Goal: Information Seeking & Learning: Find specific fact

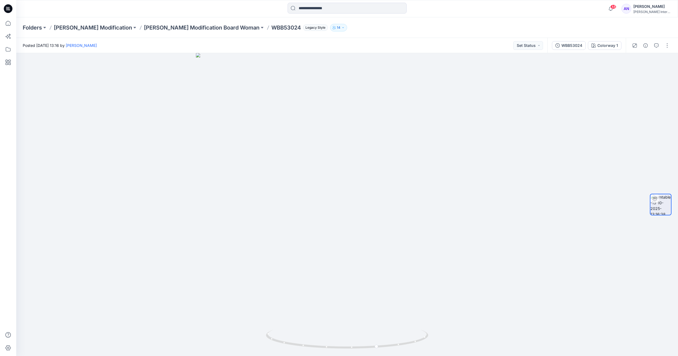
click at [144, 28] on p "[PERSON_NAME] Modification Board Woman" at bounding box center [202, 28] width 116 height 8
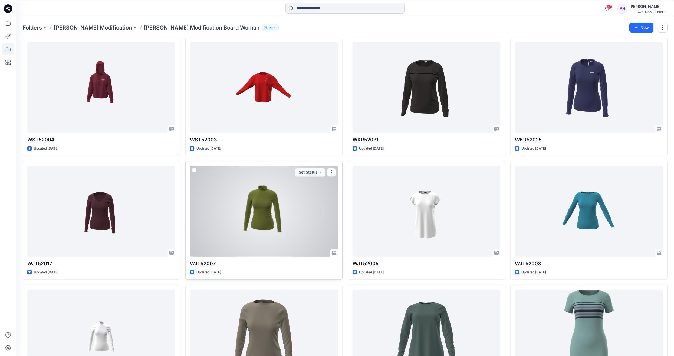
scroll to position [1109, 0]
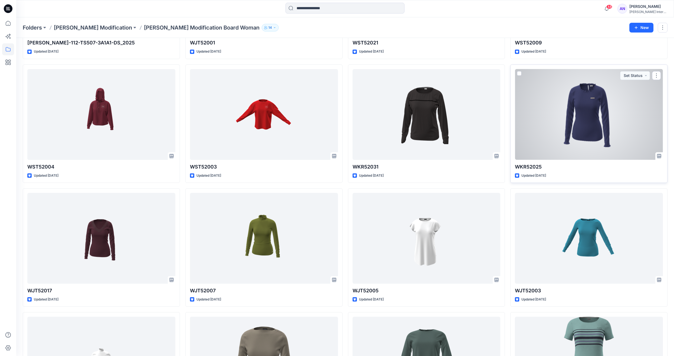
click at [599, 123] on div at bounding box center [589, 114] width 148 height 91
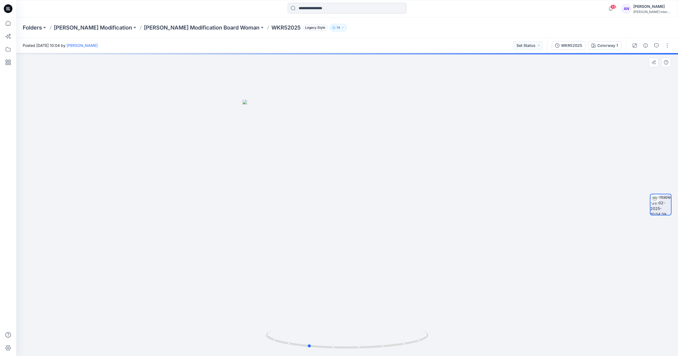
drag, startPoint x: 366, startPoint y: 241, endPoint x: 327, endPoint y: 243, distance: 39.6
click at [327, 243] on div at bounding box center [347, 204] width 662 height 303
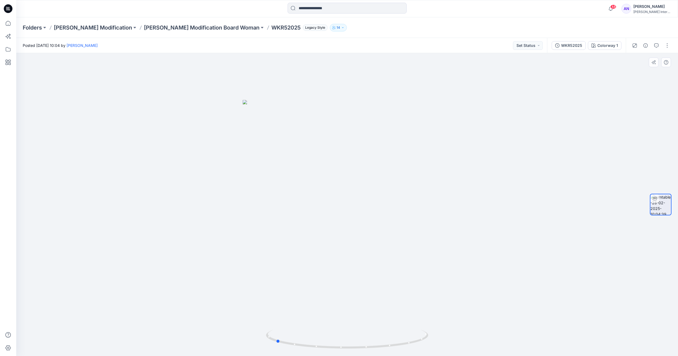
drag, startPoint x: 344, startPoint y: 255, endPoint x: 311, endPoint y: 251, distance: 33.0
click at [311, 253] on div at bounding box center [347, 204] width 662 height 303
drag, startPoint x: 367, startPoint y: 242, endPoint x: 320, endPoint y: 242, distance: 47.1
click at [319, 244] on div at bounding box center [347, 204] width 662 height 303
click at [166, 29] on p "[PERSON_NAME] Modification Board Woman" at bounding box center [202, 28] width 116 height 8
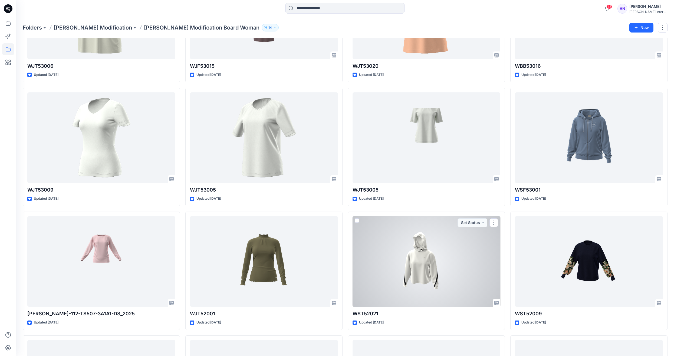
scroll to position [1028, 0]
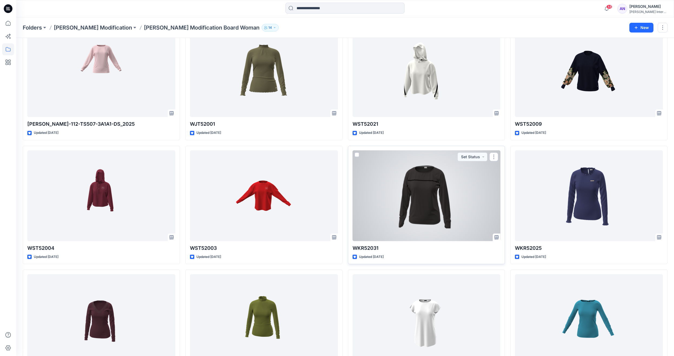
click at [415, 213] on div at bounding box center [427, 195] width 148 height 91
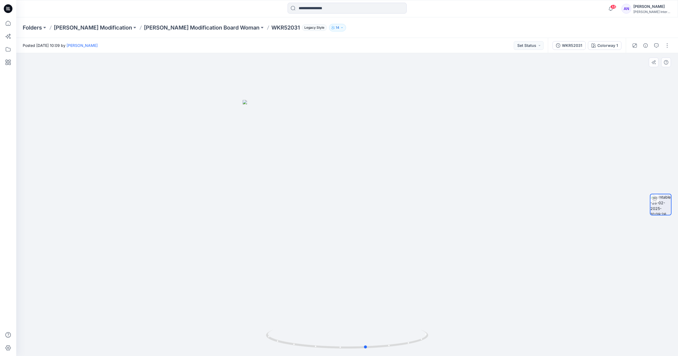
drag, startPoint x: 369, startPoint y: 210, endPoint x: 388, endPoint y: 208, distance: 19.3
click at [388, 208] on div at bounding box center [347, 204] width 662 height 303
click at [153, 28] on p "[PERSON_NAME] Modification Board Woman" at bounding box center [202, 28] width 116 height 8
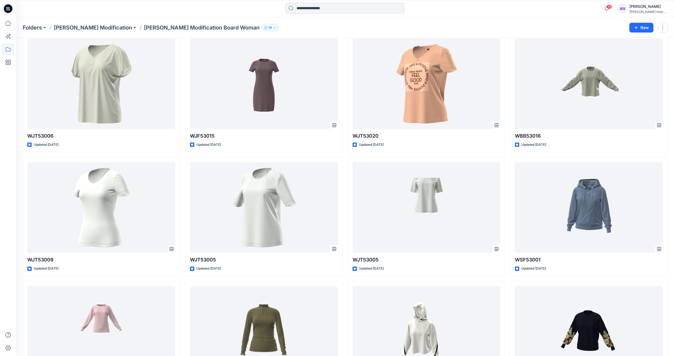
scroll to position [866, 0]
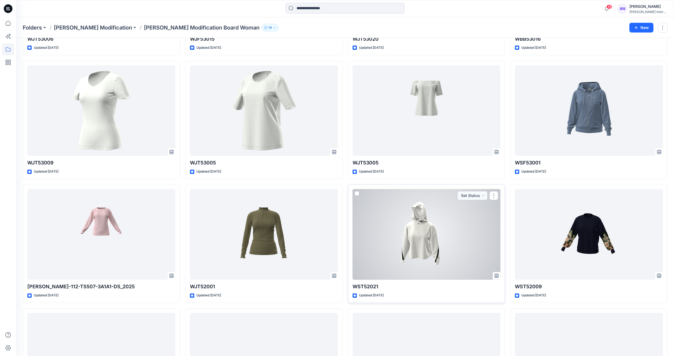
click at [384, 260] on div at bounding box center [427, 234] width 148 height 91
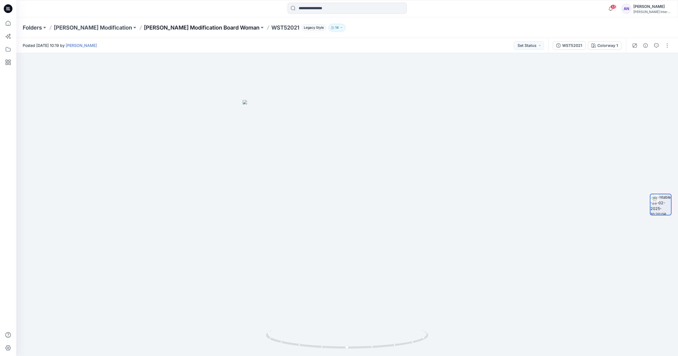
click at [183, 26] on p "[PERSON_NAME] Modification Board Woman" at bounding box center [202, 28] width 116 height 8
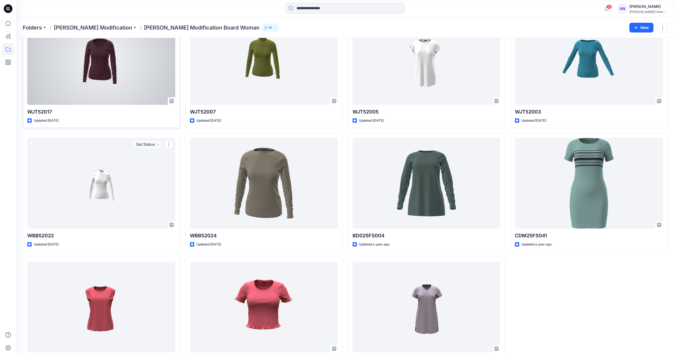
scroll to position [1260, 0]
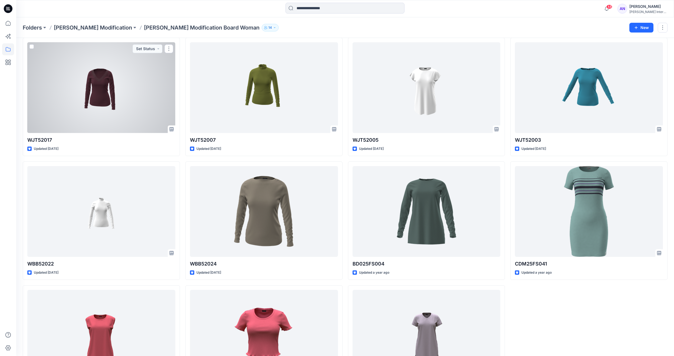
click at [117, 94] on div at bounding box center [101, 87] width 148 height 91
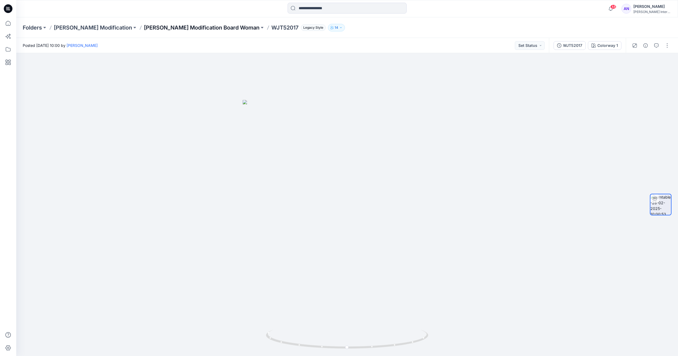
click at [176, 27] on p "[PERSON_NAME] Modification Board Woman" at bounding box center [202, 28] width 116 height 8
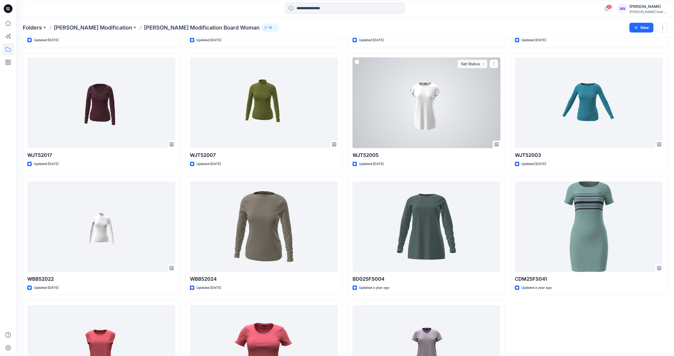
scroll to position [1314, 0]
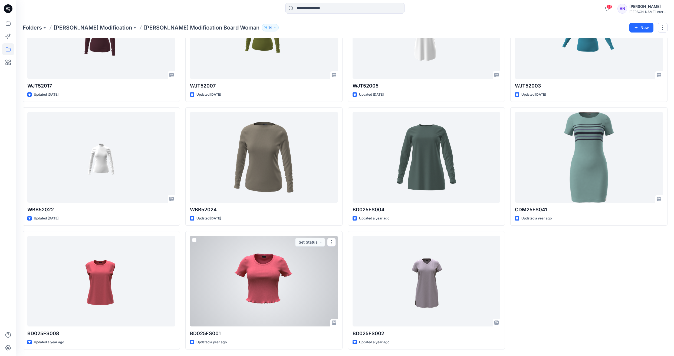
click at [232, 293] on div at bounding box center [264, 280] width 148 height 91
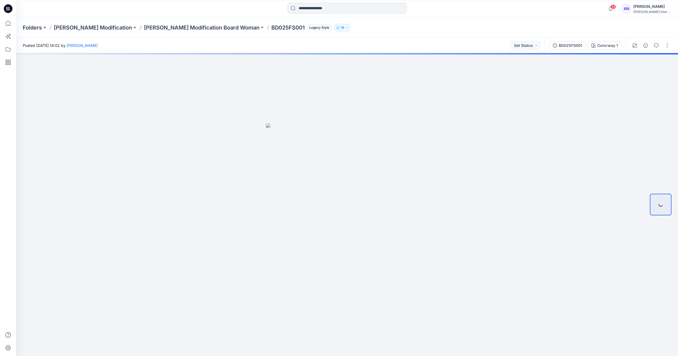
click at [271, 28] on p "BD025FS001" at bounding box center [287, 28] width 33 height 8
drag, startPoint x: 206, startPoint y: 28, endPoint x: 240, endPoint y: 28, distance: 33.3
click at [271, 28] on p "BD025FS001" at bounding box center [287, 28] width 33 height 8
copy p "BD025FS001"
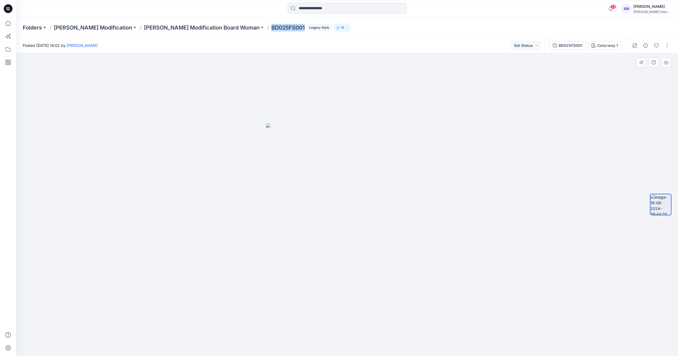
click at [371, 203] on img at bounding box center [347, 239] width 162 height 232
click at [144, 27] on p "[PERSON_NAME] Modification Board Woman" at bounding box center [202, 28] width 116 height 8
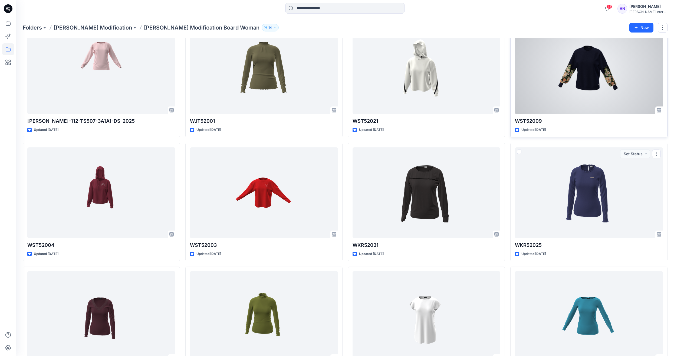
scroll to position [962, 0]
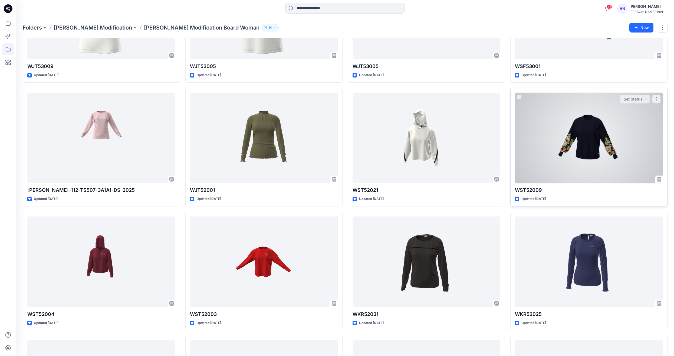
click at [566, 120] on div at bounding box center [589, 138] width 148 height 91
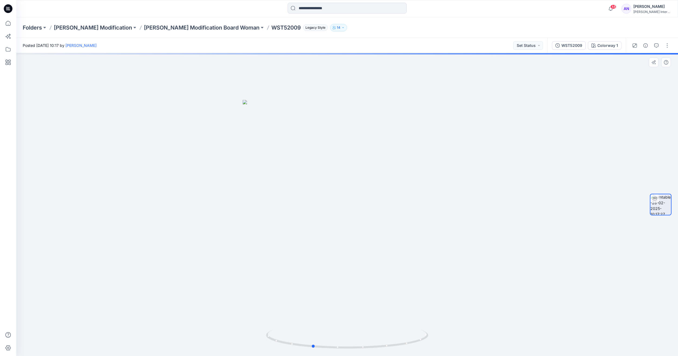
drag, startPoint x: 375, startPoint y: 300, endPoint x: 340, endPoint y: 300, distance: 34.9
click at [340, 300] on div at bounding box center [347, 204] width 662 height 303
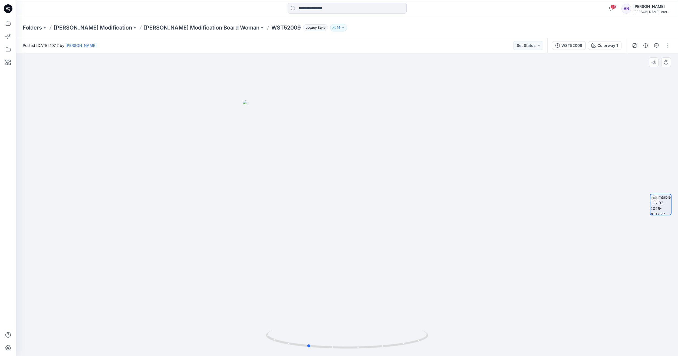
drag, startPoint x: 329, startPoint y: 274, endPoint x: 324, endPoint y: 272, distance: 5.5
click at [306, 274] on div at bounding box center [347, 204] width 662 height 303
drag, startPoint x: 367, startPoint y: 268, endPoint x: 305, endPoint y: 269, distance: 62.5
click at [305, 269] on div at bounding box center [347, 204] width 662 height 303
click at [355, 222] on div at bounding box center [347, 204] width 662 height 303
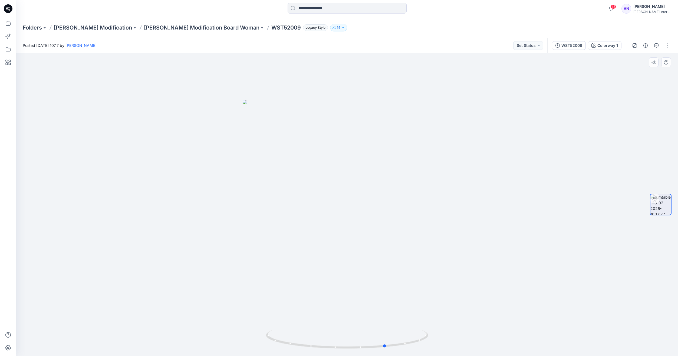
drag, startPoint x: 367, startPoint y: 252, endPoint x: 364, endPoint y: 252, distance: 3.0
click at [364, 252] on div at bounding box center [347, 204] width 662 height 303
click at [161, 29] on p "[PERSON_NAME] Modification Board Woman" at bounding box center [202, 28] width 116 height 8
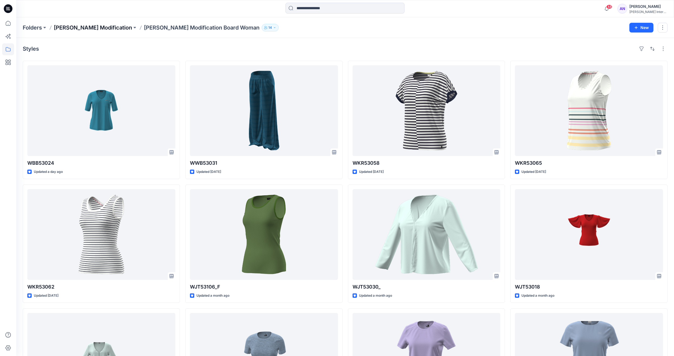
click at [83, 25] on p "[PERSON_NAME] Modification" at bounding box center [93, 28] width 78 height 8
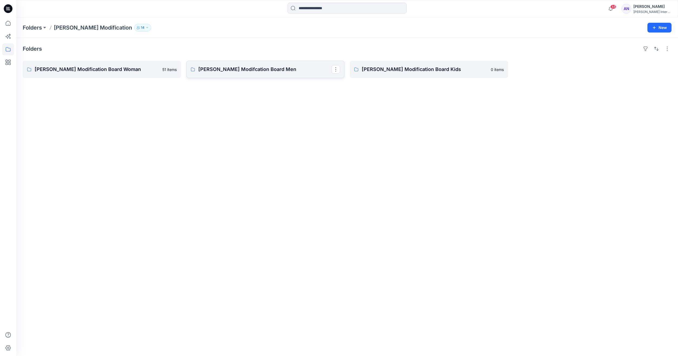
click at [254, 70] on p "[PERSON_NAME] Modifcation Board Men" at bounding box center [264, 69] width 133 height 8
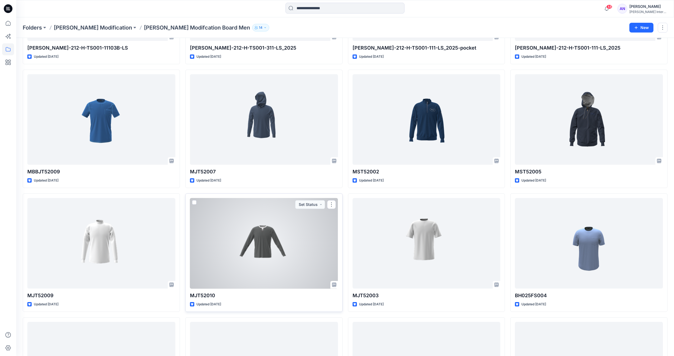
scroll to position [576, 0]
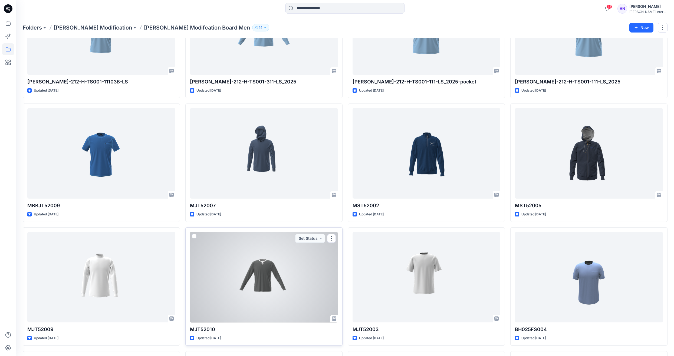
click at [269, 269] on div at bounding box center [264, 277] width 148 height 91
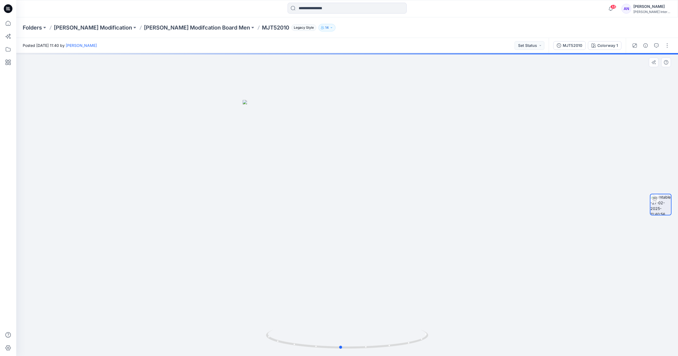
drag, startPoint x: 356, startPoint y: 317, endPoint x: 349, endPoint y: 312, distance: 8.1
click at [349, 312] on div at bounding box center [347, 204] width 662 height 303
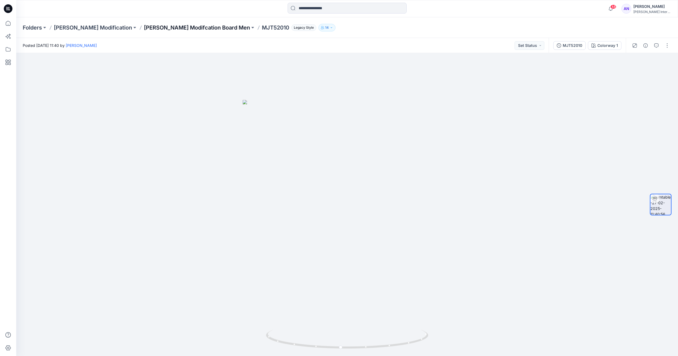
click at [144, 27] on p "[PERSON_NAME] Modifcation Board Men" at bounding box center [197, 28] width 106 height 8
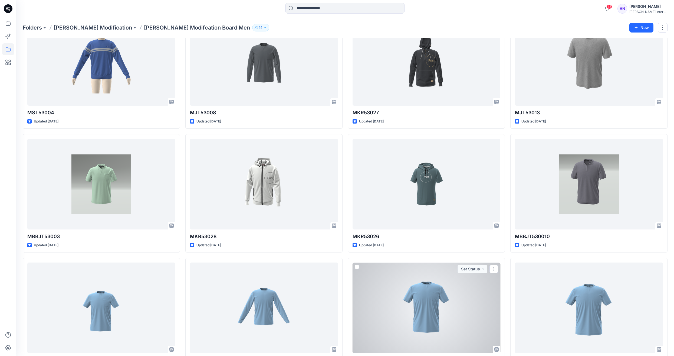
scroll to position [487, 0]
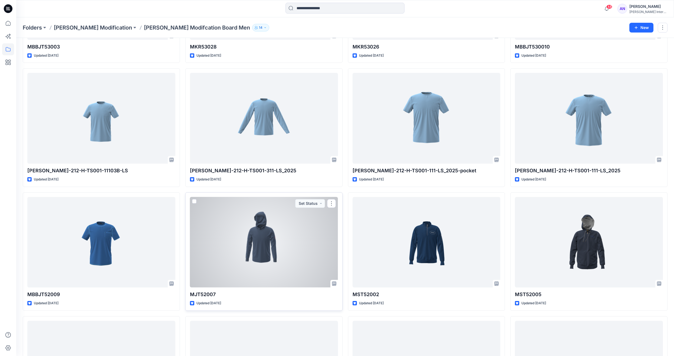
click at [257, 241] on div at bounding box center [264, 242] width 148 height 91
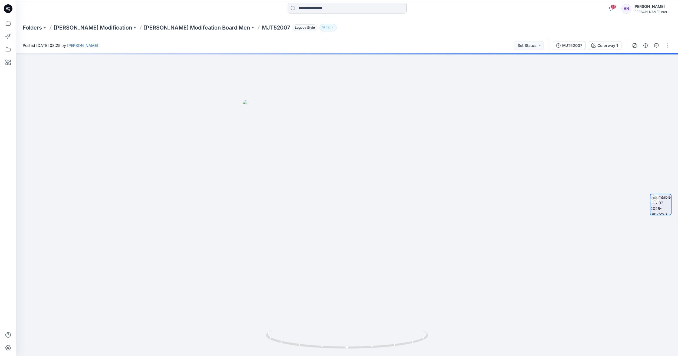
click at [262, 27] on p "MJT52007" at bounding box center [276, 28] width 28 height 8
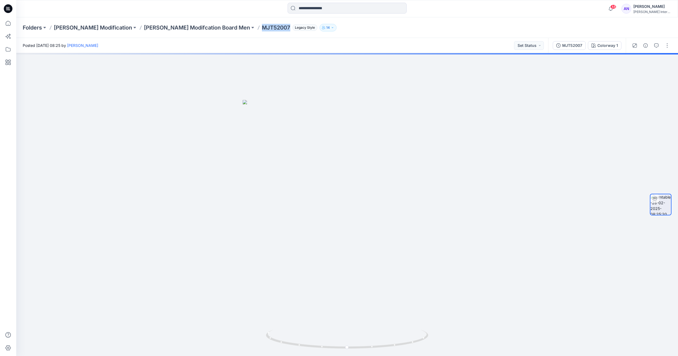
copy p "MJT52007"
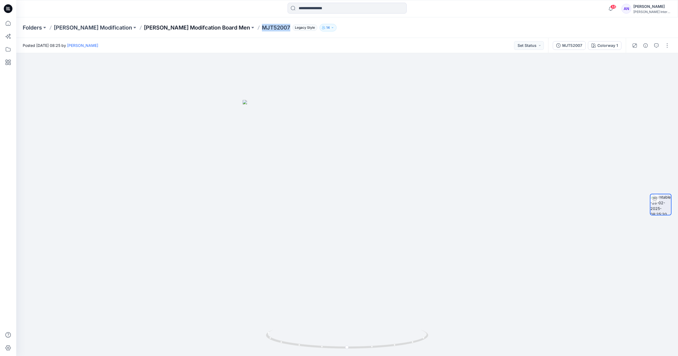
click at [154, 26] on p "[PERSON_NAME] Modifcation Board Men" at bounding box center [197, 28] width 106 height 8
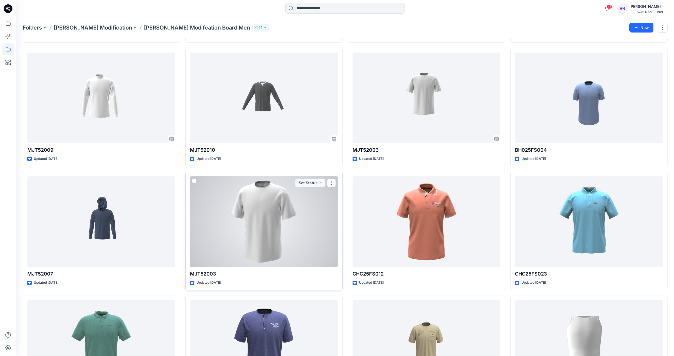
scroll to position [758, 0]
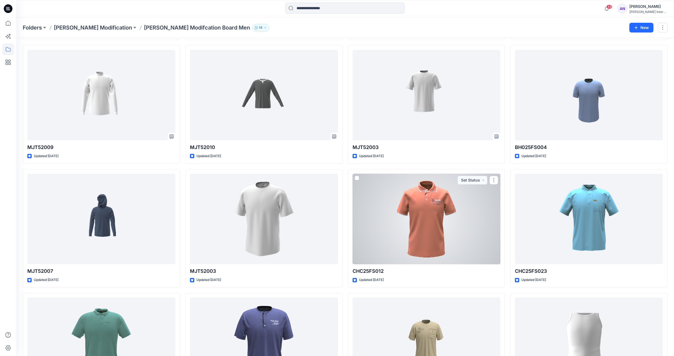
click at [379, 260] on div at bounding box center [427, 218] width 148 height 91
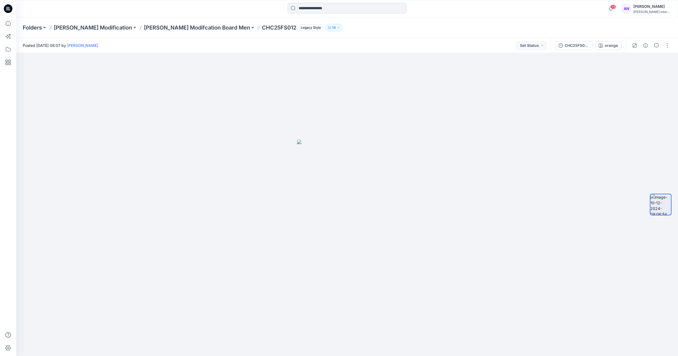
click at [262, 28] on p "CHC25FS012" at bounding box center [279, 28] width 34 height 8
copy p "CHC25FS012"
